Goal: Information Seeking & Learning: Find specific fact

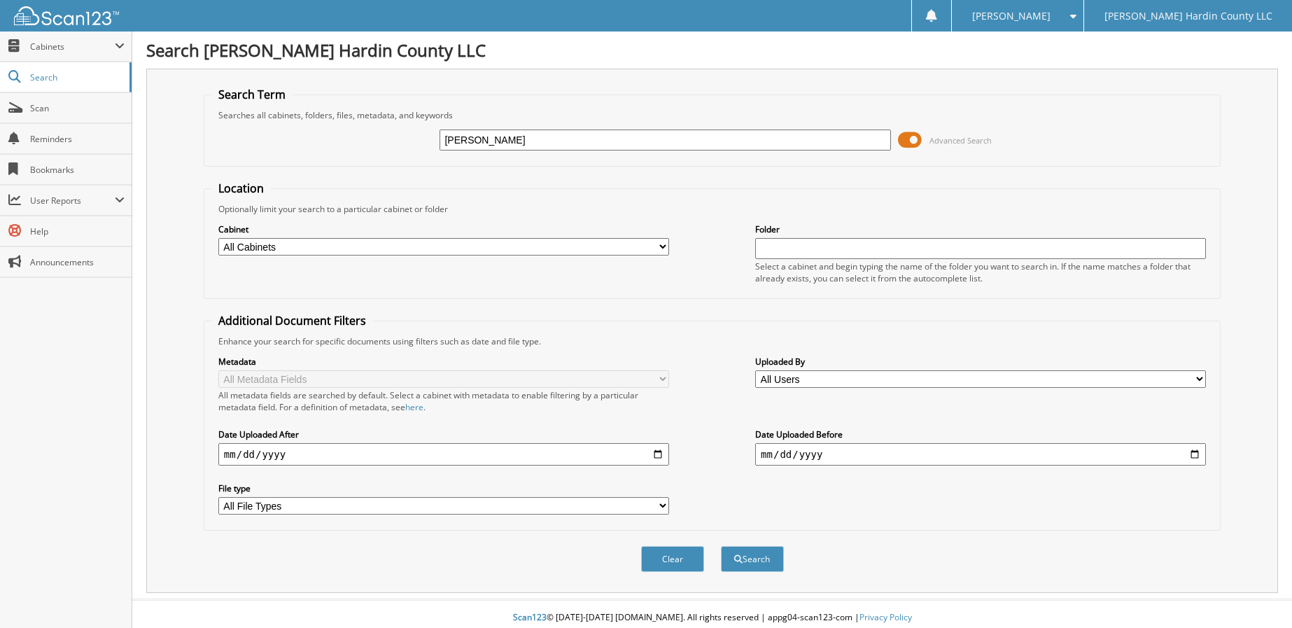
type input "[PERSON_NAME]"
click at [659, 453] on input "date" at bounding box center [443, 454] width 451 height 22
type input "[DATE]"
click at [750, 560] on button "Search" at bounding box center [752, 559] width 63 height 26
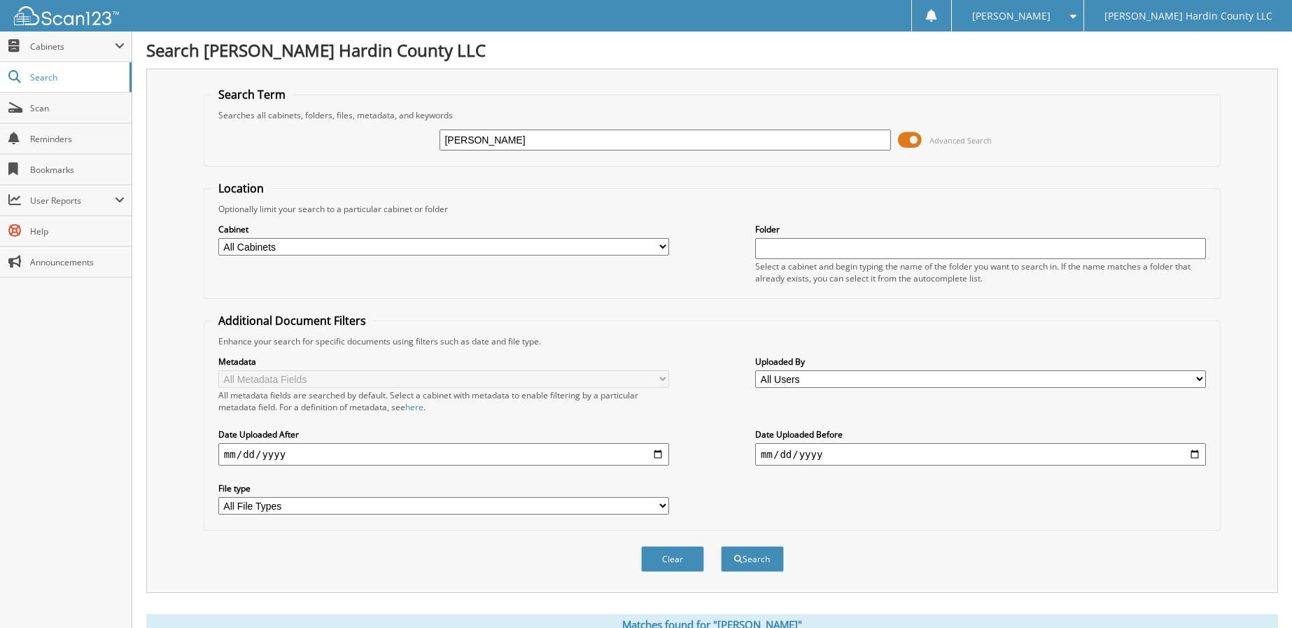
click at [907, 139] on span at bounding box center [910, 139] width 24 height 21
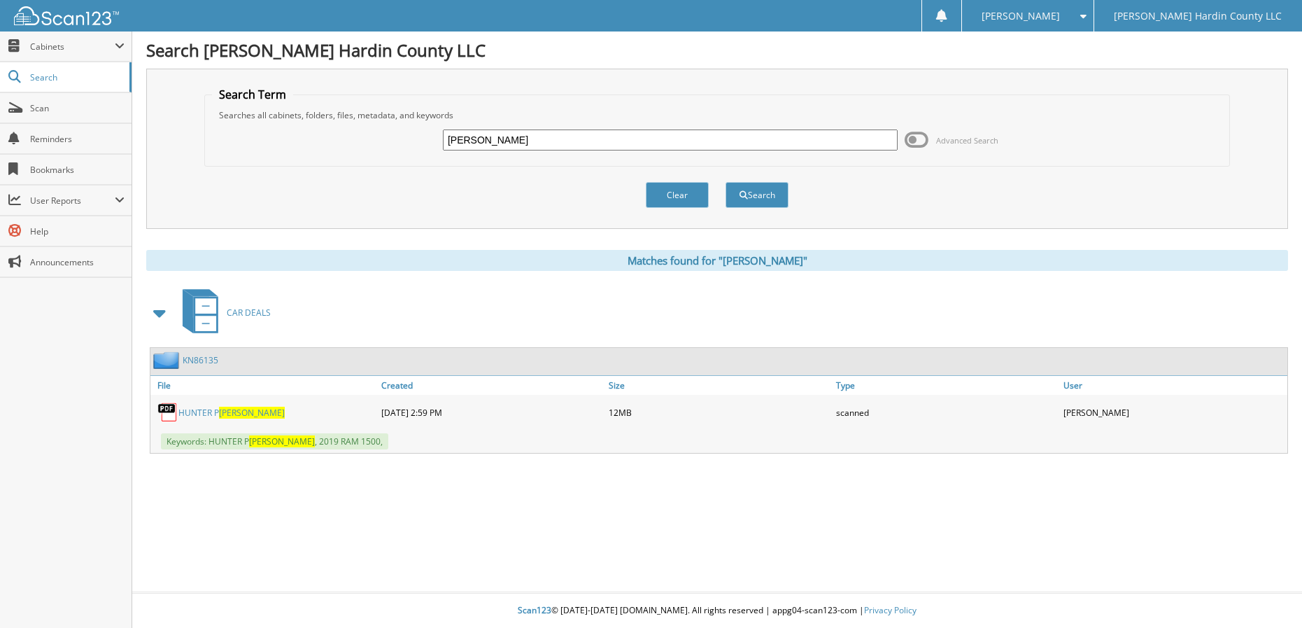
click at [228, 412] on span "[PERSON_NAME]" at bounding box center [252, 413] width 66 height 12
